Goal: Task Accomplishment & Management: Manage account settings

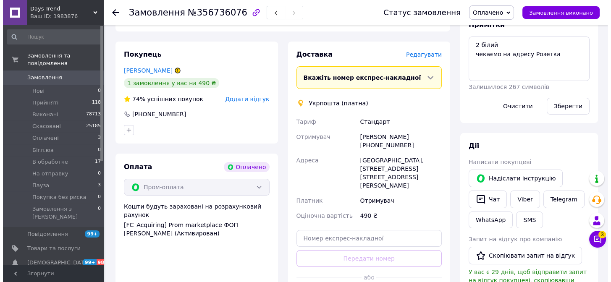
scroll to position [153, 0]
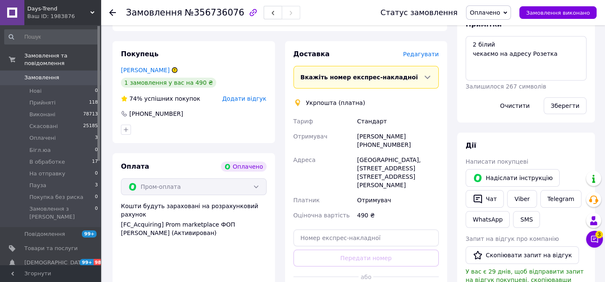
click at [419, 52] on span "Редагувати" at bounding box center [421, 54] width 36 height 7
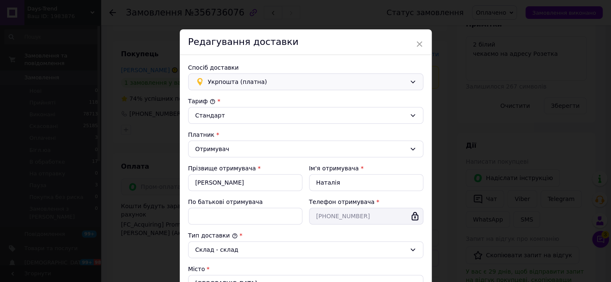
click at [256, 81] on span "Укрпошта (платна)" at bounding box center [307, 81] width 198 height 9
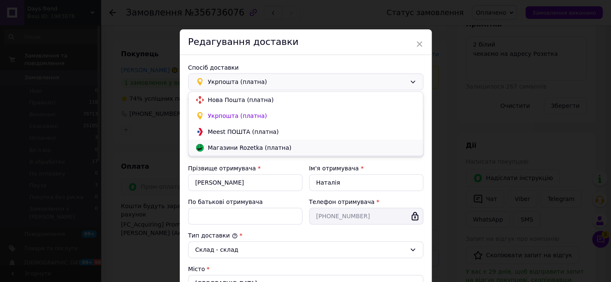
click at [258, 148] on span "Магазини Rozetka (платна)" at bounding box center [312, 148] width 208 height 8
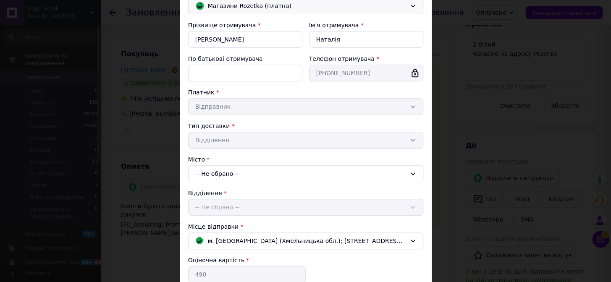
scroll to position [114, 0]
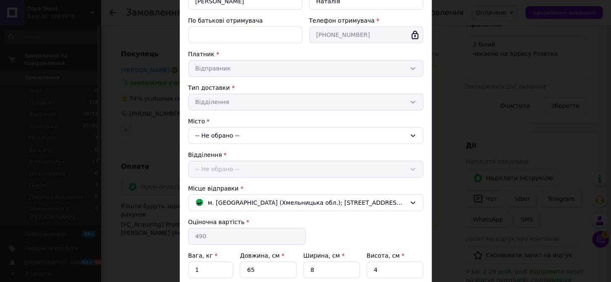
click at [243, 132] on div "-- Не обрано --" at bounding box center [305, 135] width 235 height 17
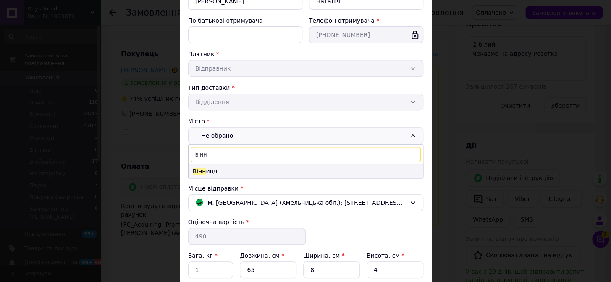
type input "вінн"
click at [212, 172] on li "Вінн иця" at bounding box center [306, 171] width 234 height 13
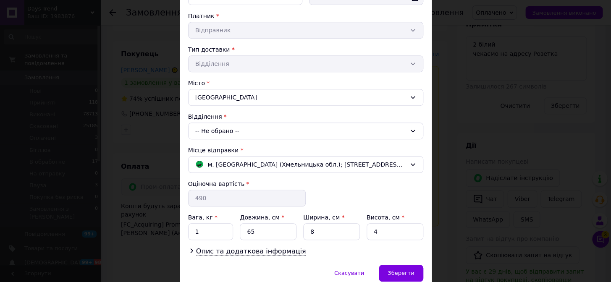
scroll to position [189, 0]
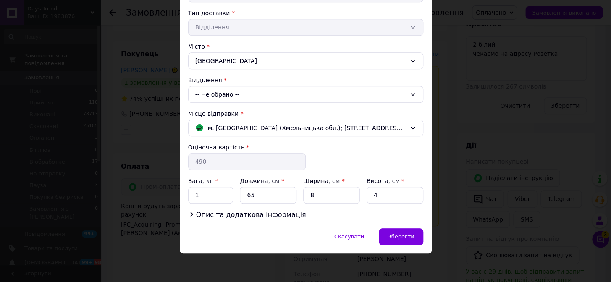
click at [231, 90] on div "-- Не обрано --" at bounding box center [305, 94] width 235 height 17
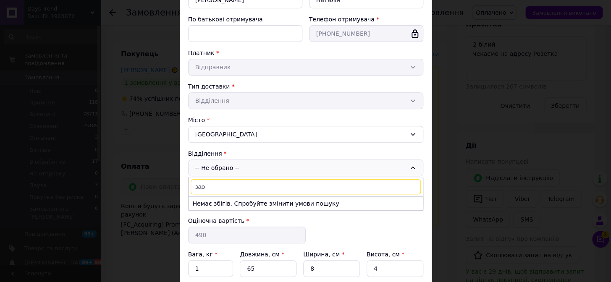
scroll to position [113, 0]
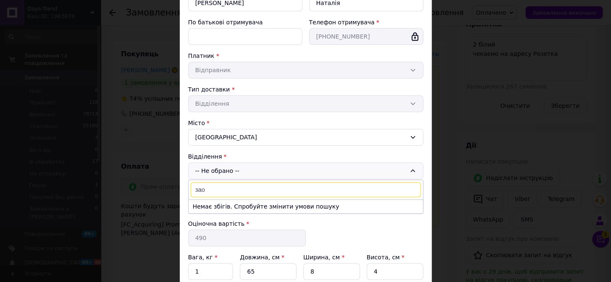
type input "зао"
click at [220, 106] on div "Тип доставки * Відділення" at bounding box center [305, 98] width 235 height 27
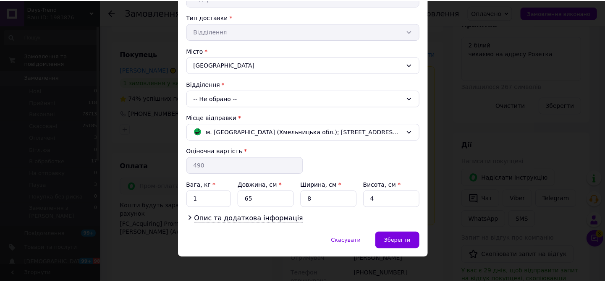
scroll to position [189, 0]
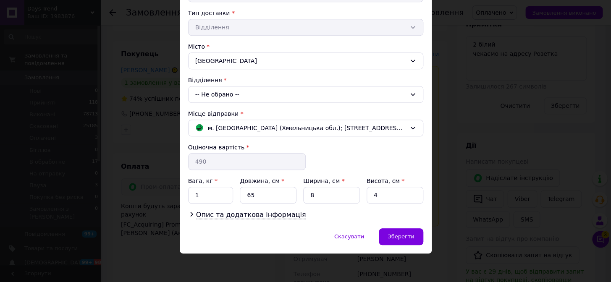
click at [217, 94] on div "-- Не обрано --" at bounding box center [305, 94] width 235 height 17
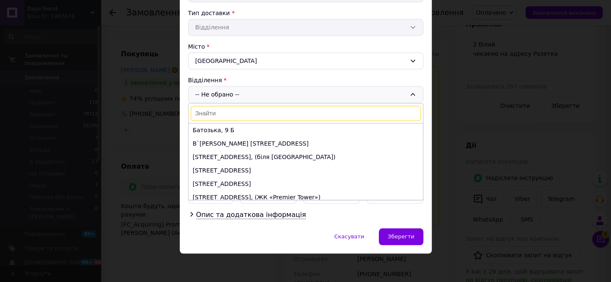
click at [105, 101] on div "× Редагування доставки Спосіб доставки [PERSON_NAME] (платна) Прізвище отримува…" at bounding box center [305, 141] width 611 height 282
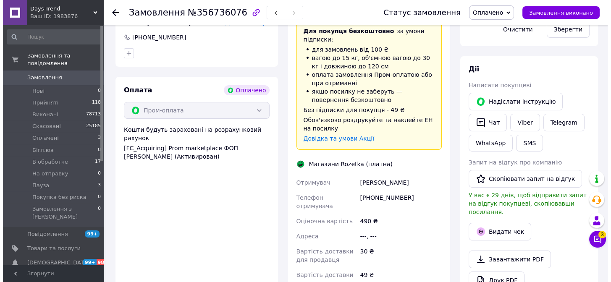
scroll to position [114, 0]
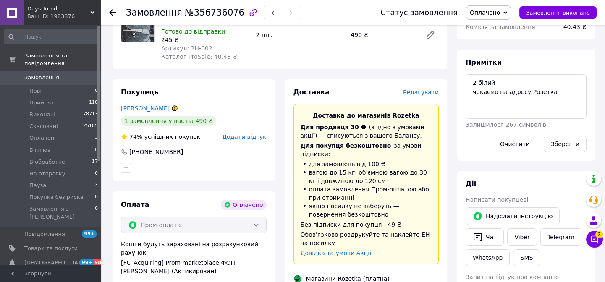
click at [420, 92] on span "Редагувати" at bounding box center [421, 92] width 36 height 7
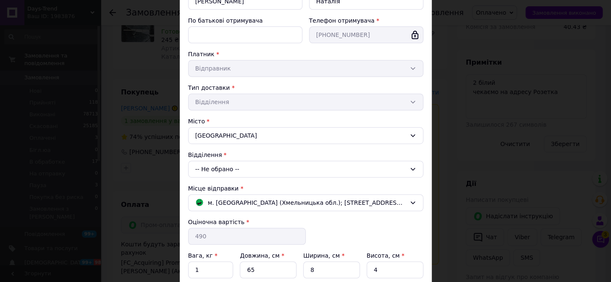
click at [228, 168] on div "-- Не обрано --" at bounding box center [305, 169] width 235 height 17
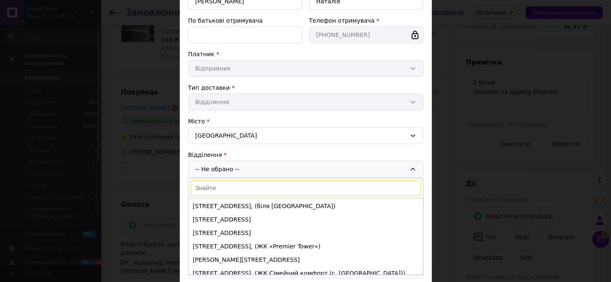
scroll to position [38, 0]
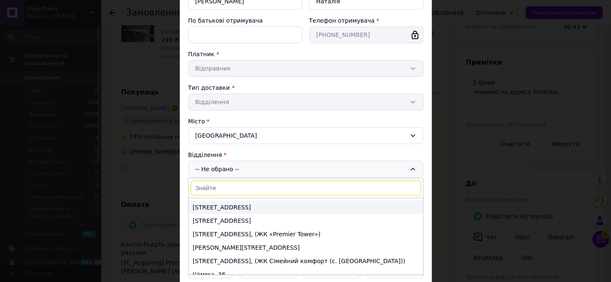
click at [242, 205] on li "[STREET_ADDRESS]" at bounding box center [306, 207] width 234 height 13
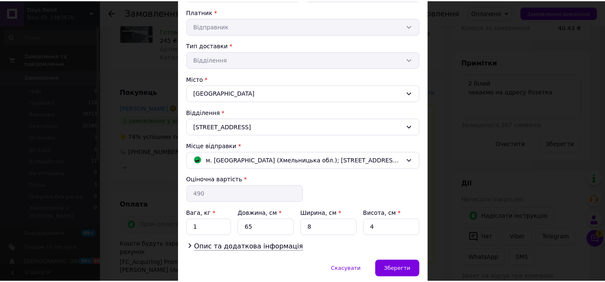
scroll to position [189, 0]
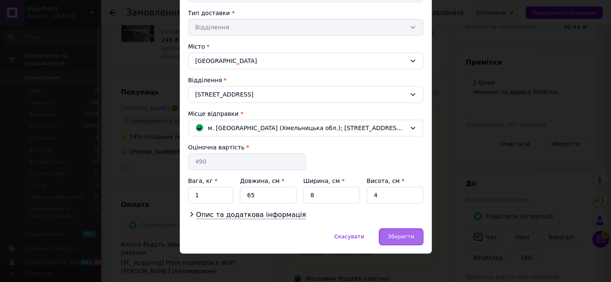
click at [397, 234] on span "Зберегти" at bounding box center [401, 237] width 26 height 6
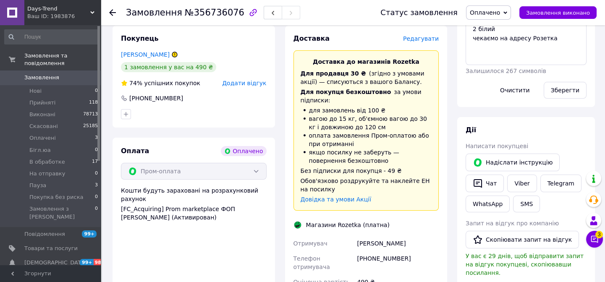
scroll to position [38, 0]
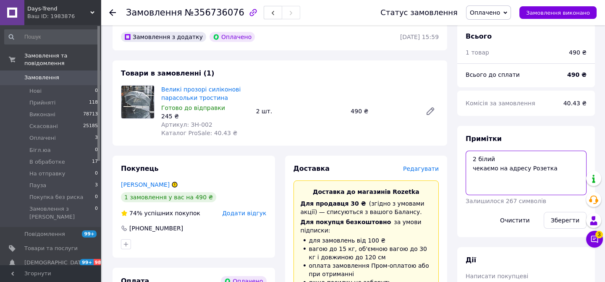
drag, startPoint x: 555, startPoint y: 171, endPoint x: 468, endPoint y: 172, distance: 86.1
click at [468, 172] on textarea "2 білий чекаємо на адресу Розетка" at bounding box center [526, 173] width 121 height 45
type textarea "2 білий"
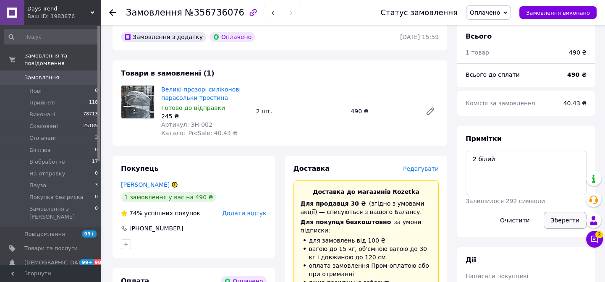
click at [565, 221] on button "Зберегти" at bounding box center [565, 220] width 43 height 17
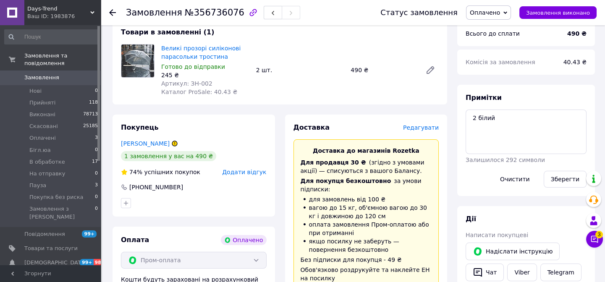
scroll to position [0, 0]
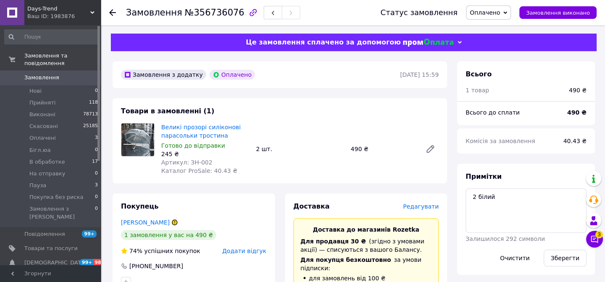
click at [88, 74] on span "0" at bounding box center [89, 78] width 23 height 8
